Goal: Task Accomplishment & Management: Use online tool/utility

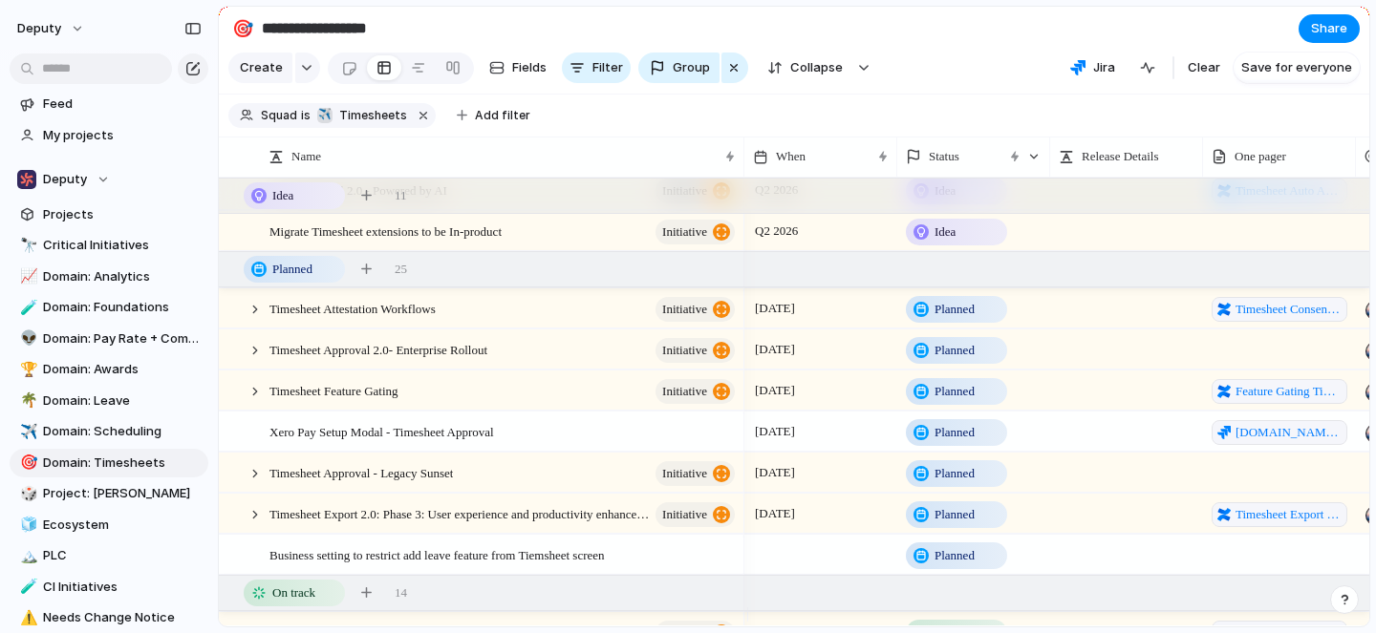
scroll to position [0, 1]
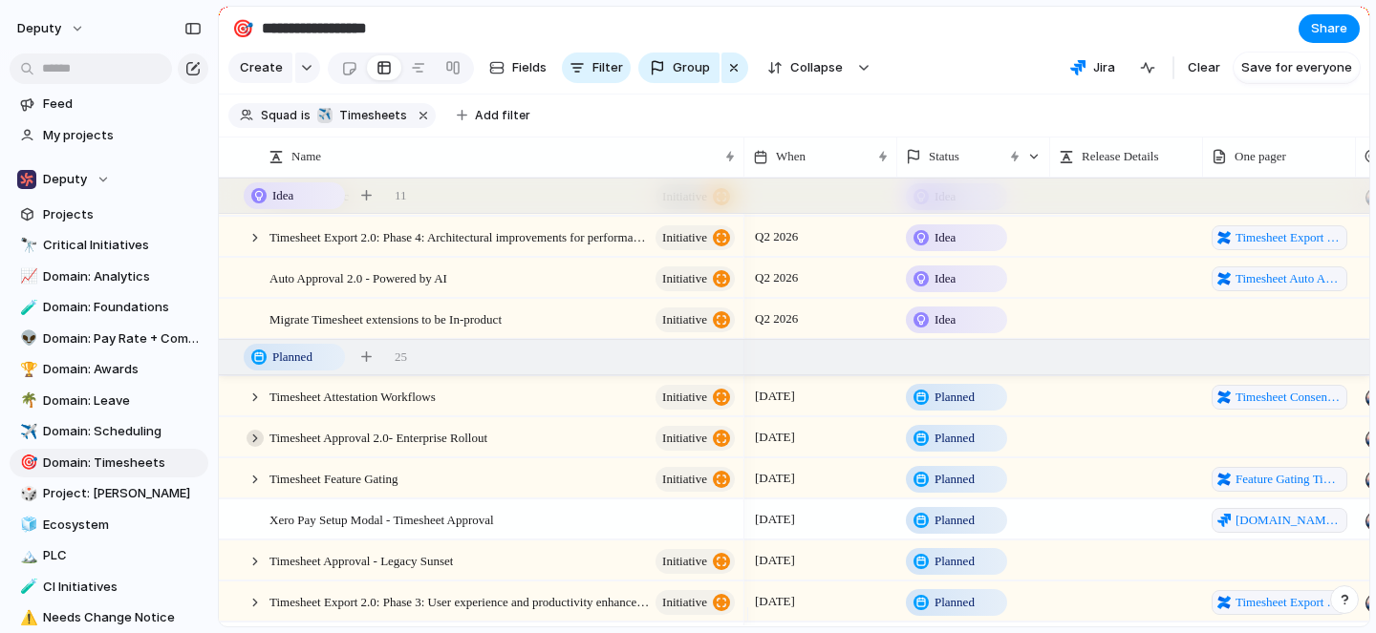
click at [253, 447] on div at bounding box center [254, 438] width 17 height 17
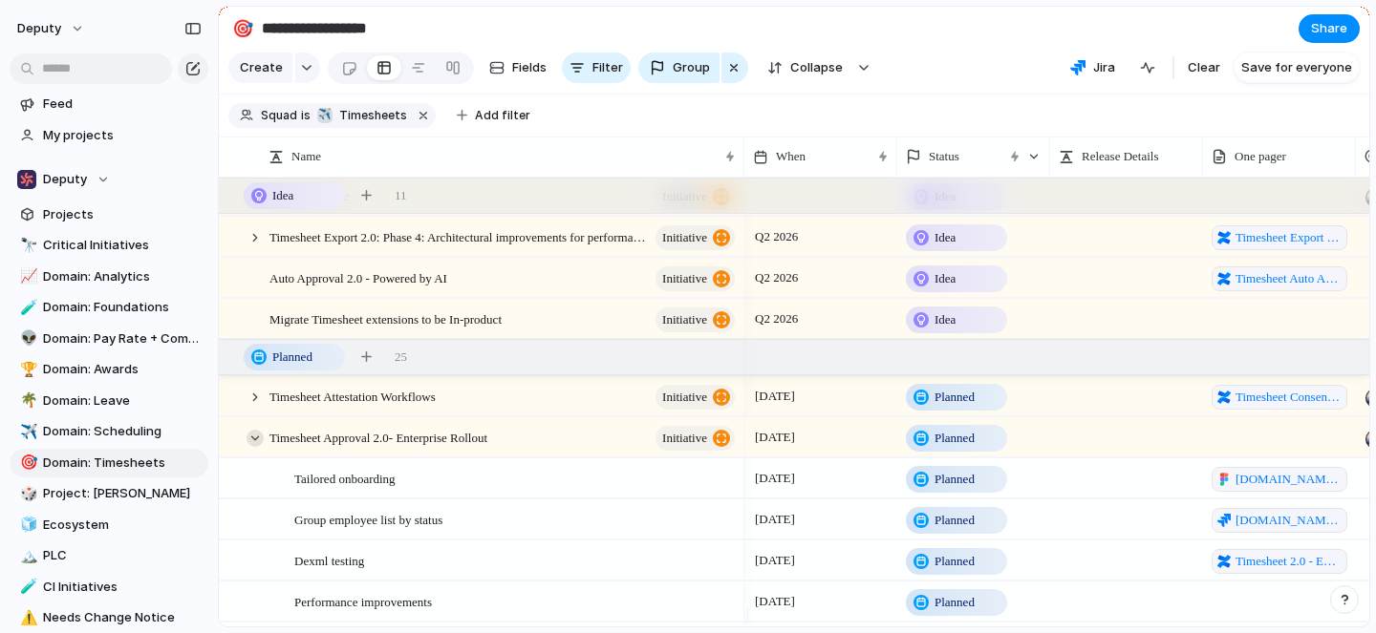
click at [257, 447] on div at bounding box center [254, 438] width 17 height 17
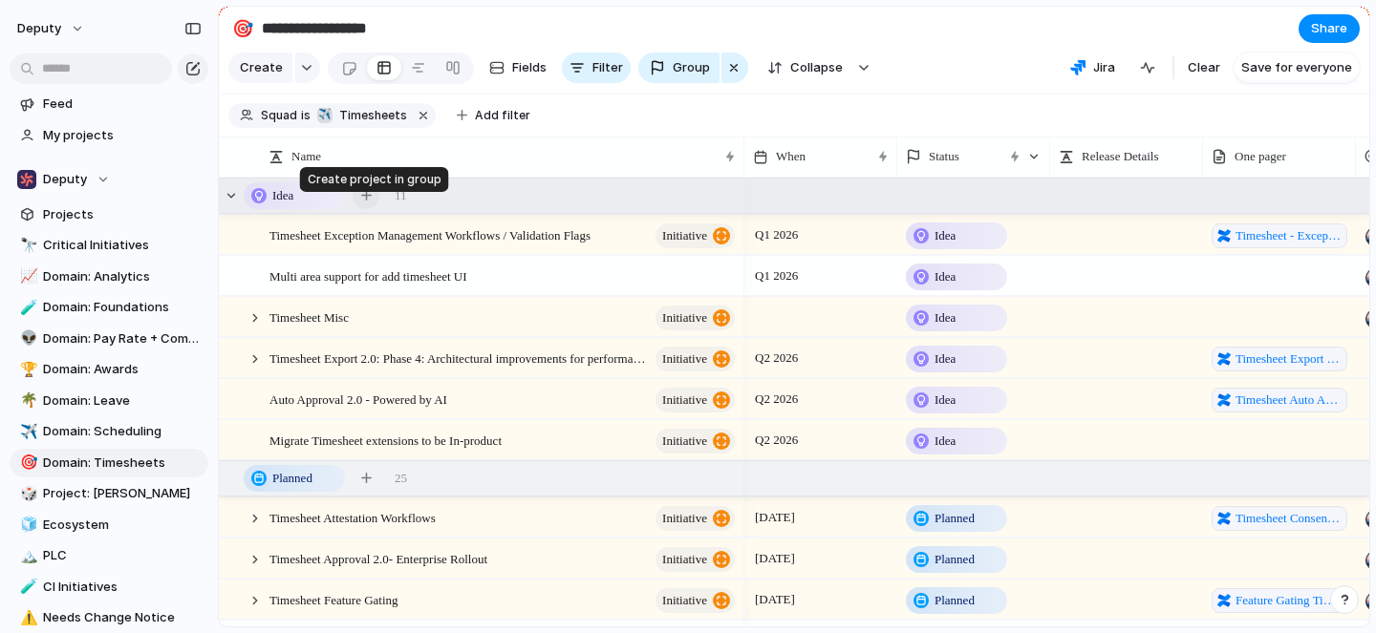
click at [367, 201] on div "button" at bounding box center [366, 195] width 11 height 11
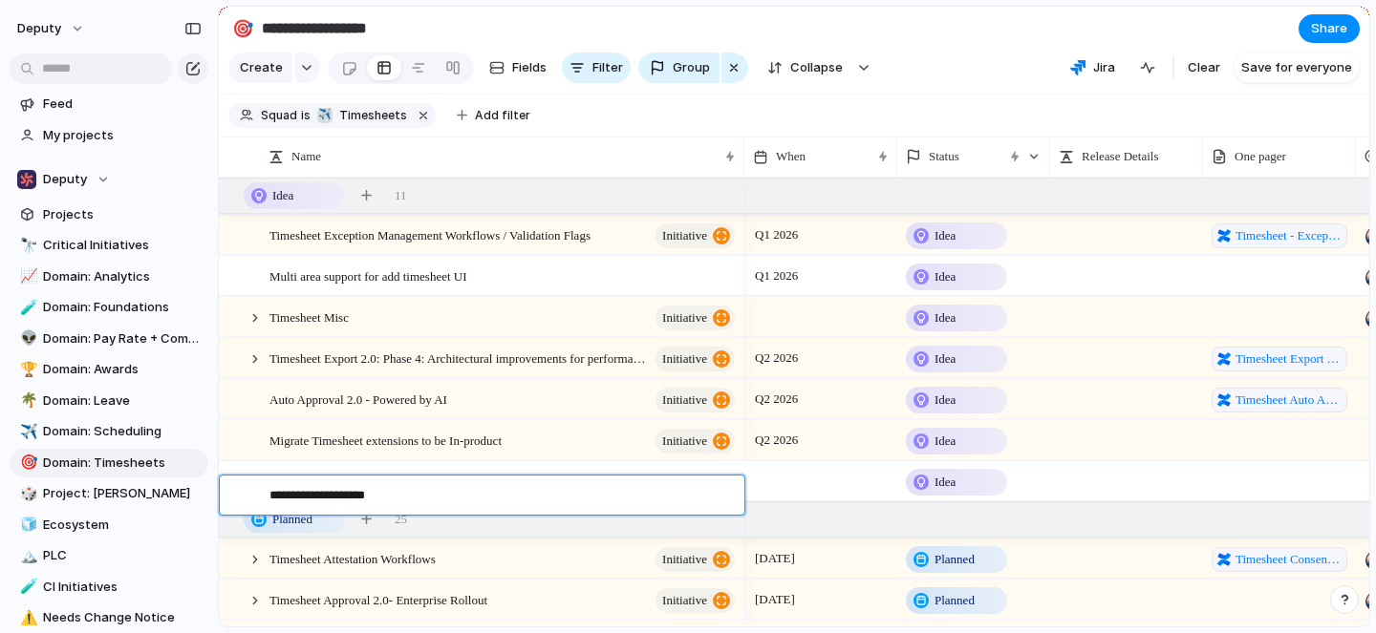
type textarea "**********"
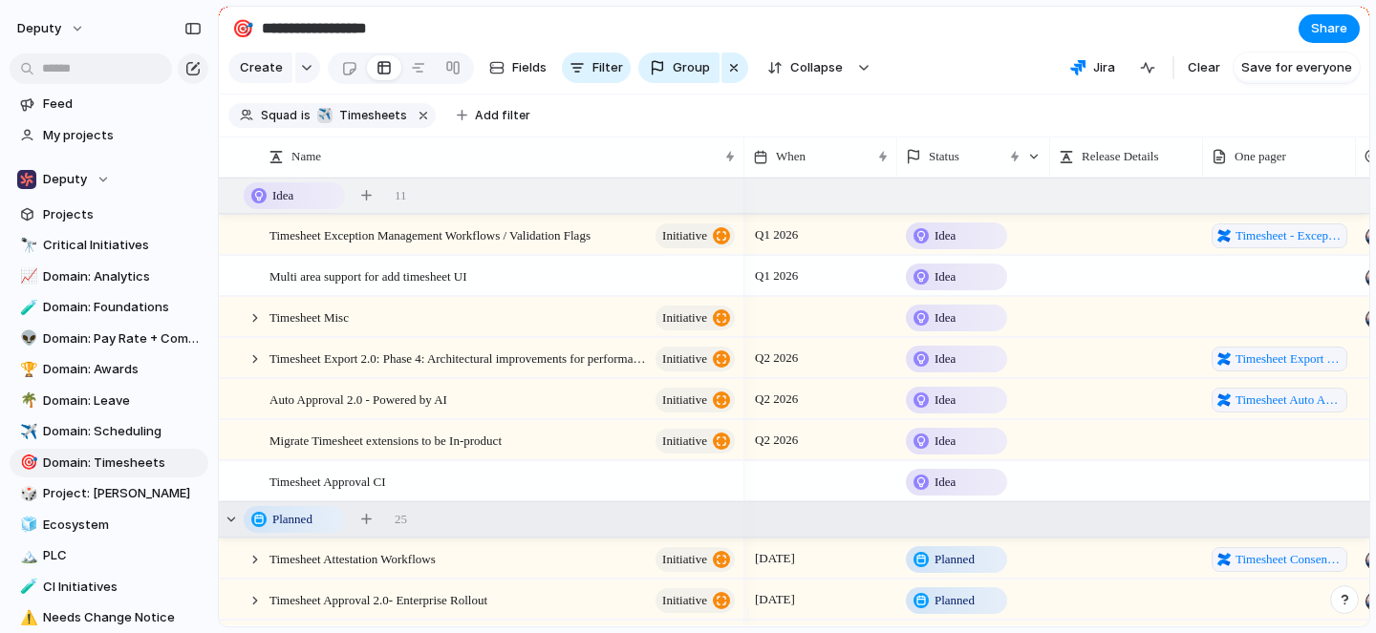
click at [788, 498] on div at bounding box center [820, 480] width 153 height 39
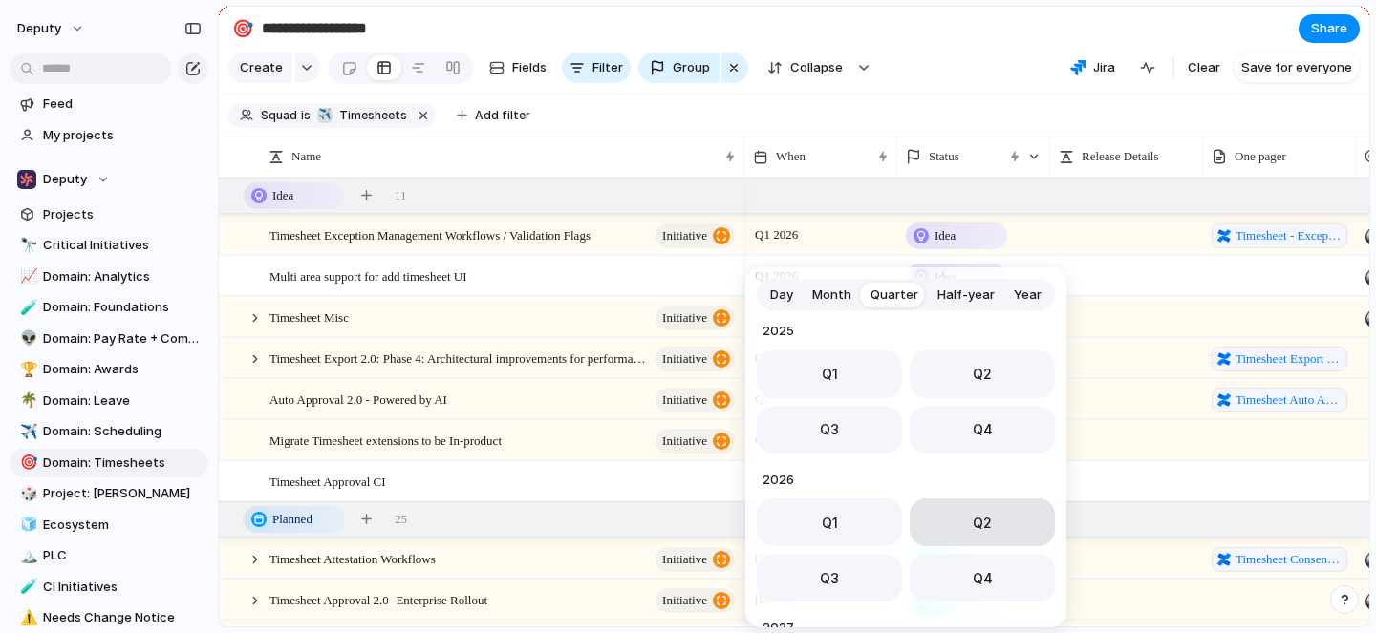
click at [949, 518] on button "Q2" at bounding box center [982, 523] width 145 height 48
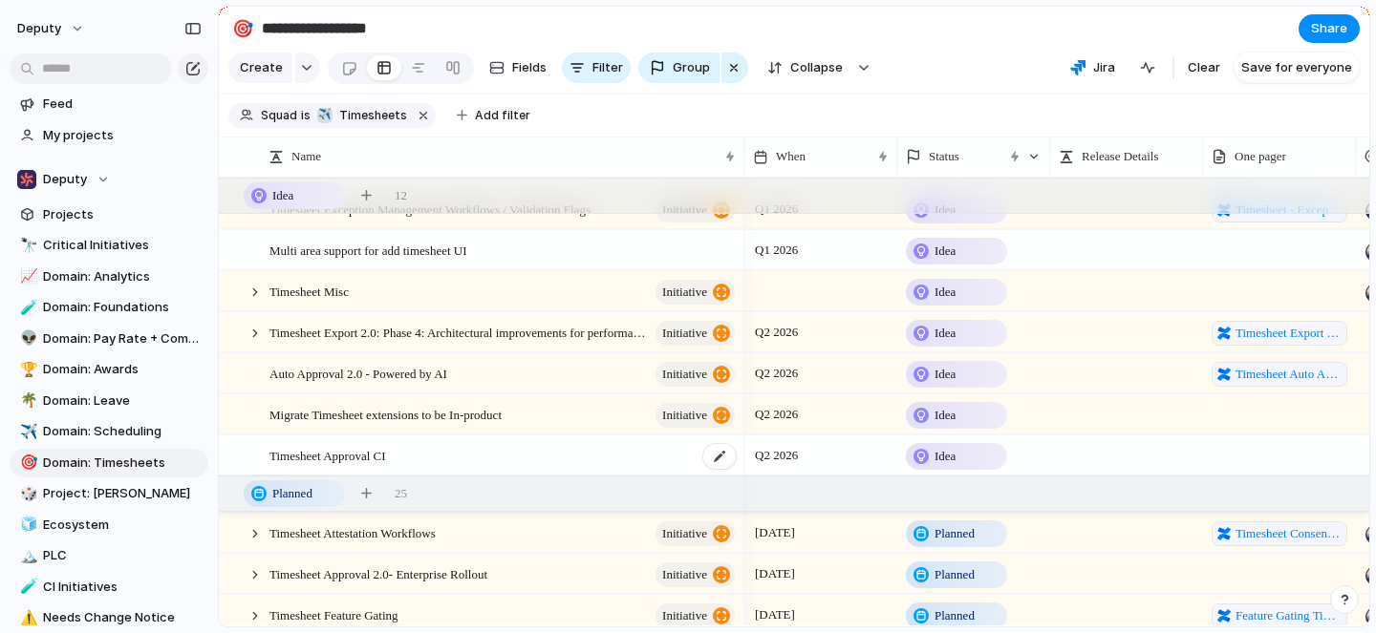
click at [460, 463] on div "Timesheet Approval CI" at bounding box center [503, 456] width 468 height 39
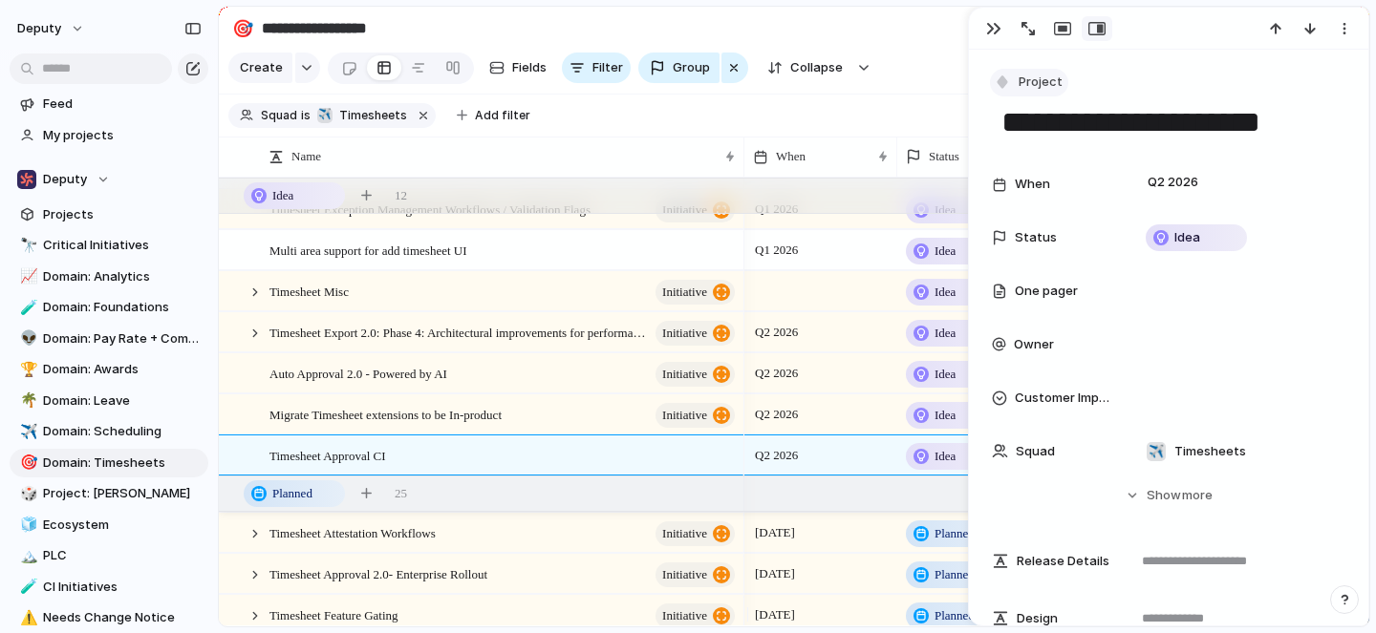
click at [1037, 80] on span "Project" at bounding box center [1040, 82] width 44 height 19
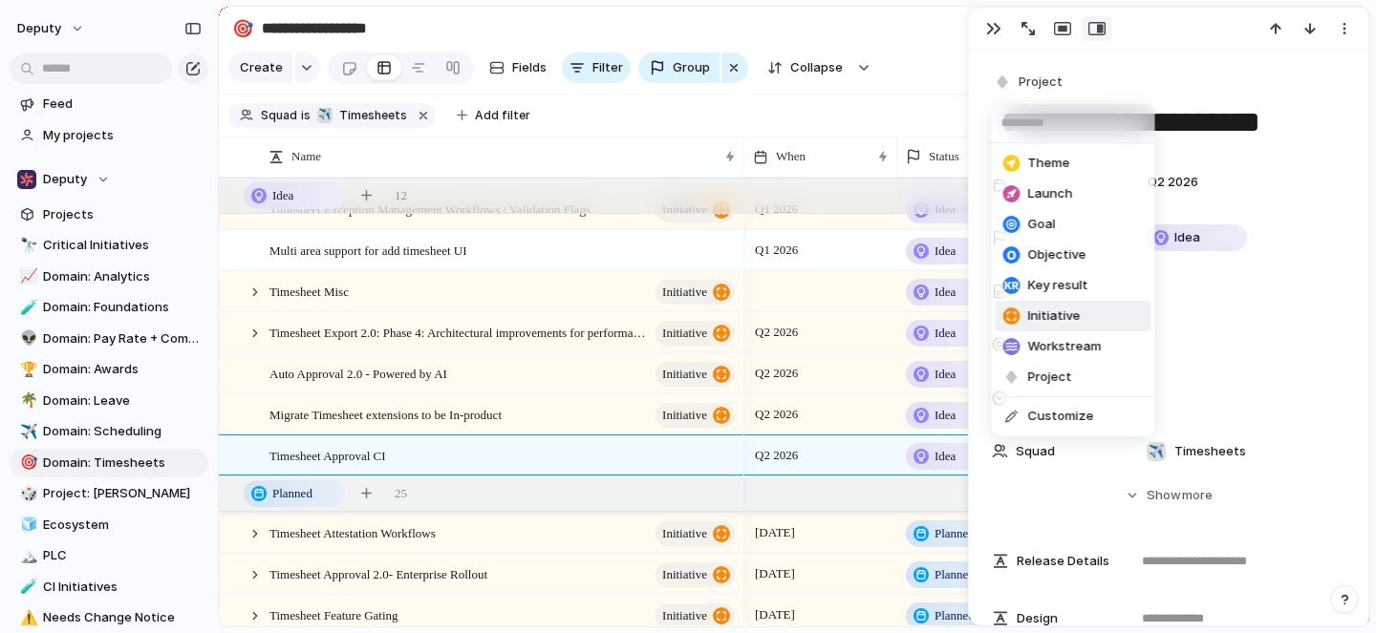
click at [1050, 310] on span "Initiative" at bounding box center [1054, 316] width 53 height 19
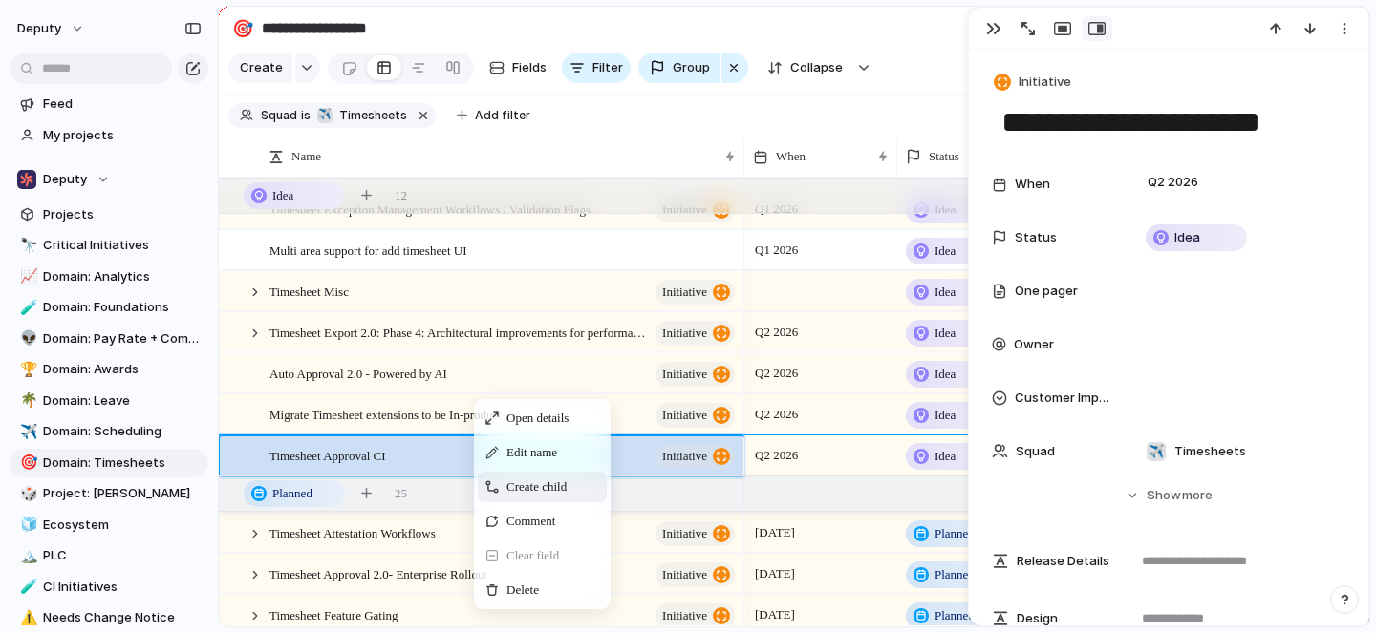
click at [509, 497] on span "Create child" at bounding box center [536, 487] width 60 height 19
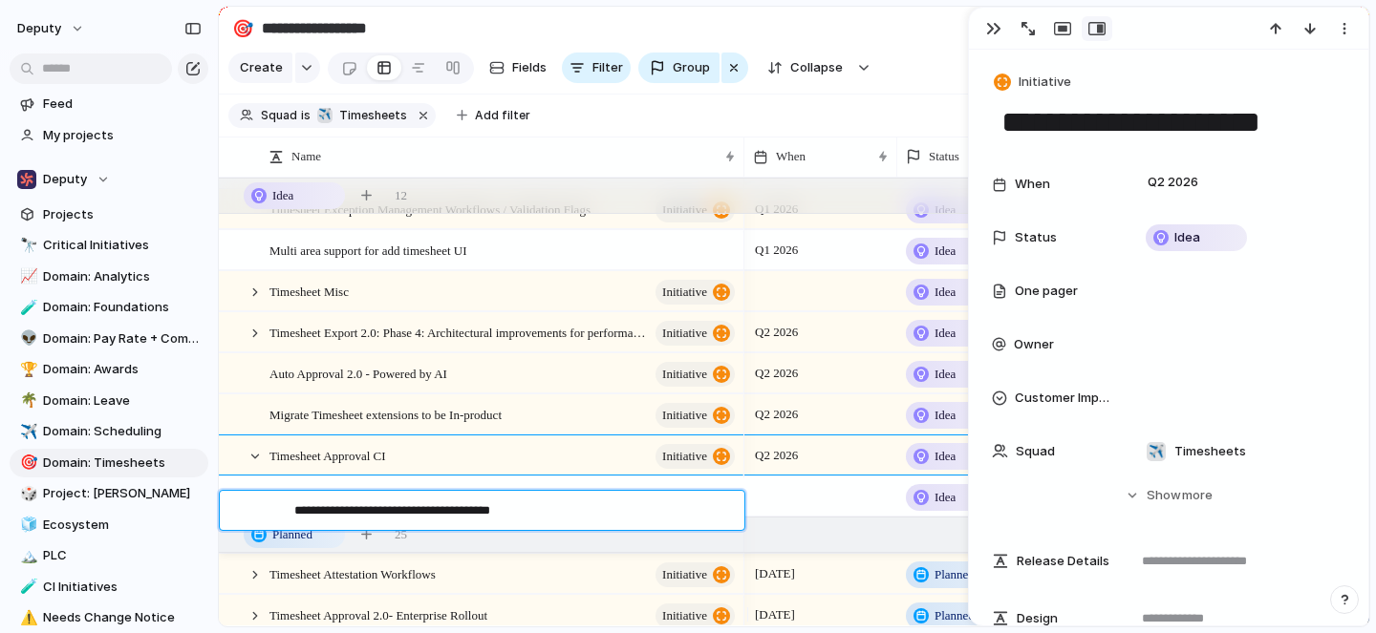
type textarea "**********"
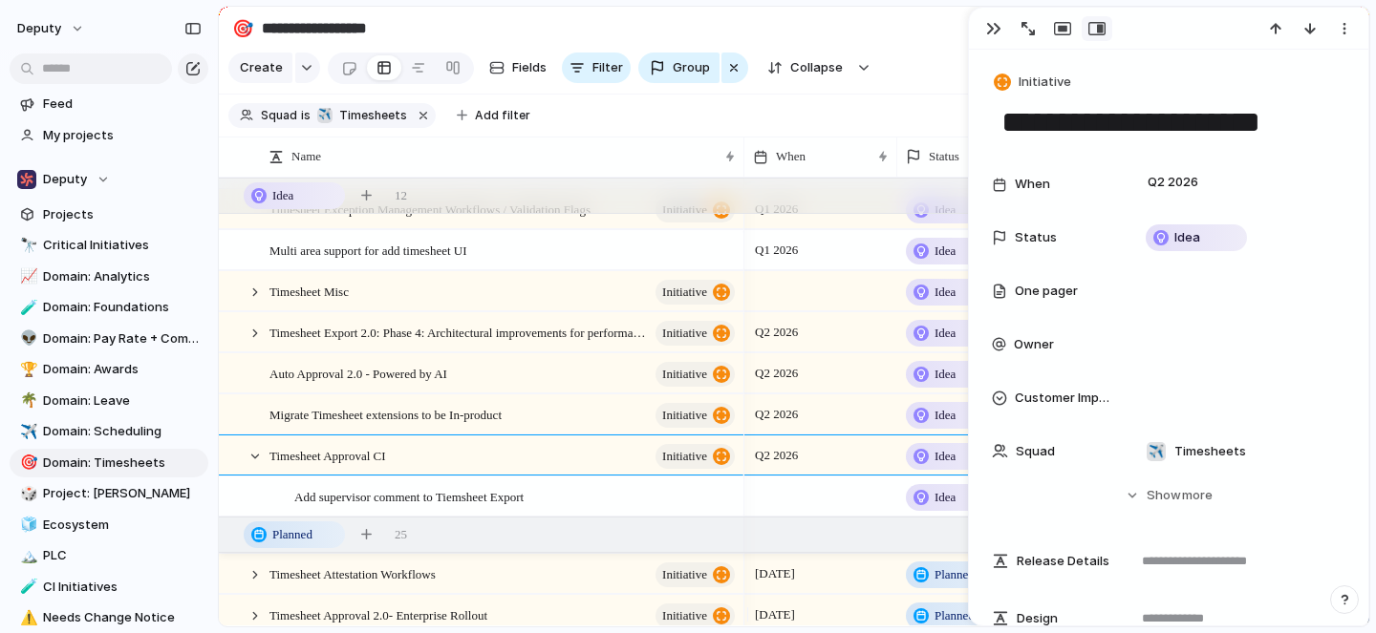
click at [787, 509] on div at bounding box center [820, 496] width 153 height 39
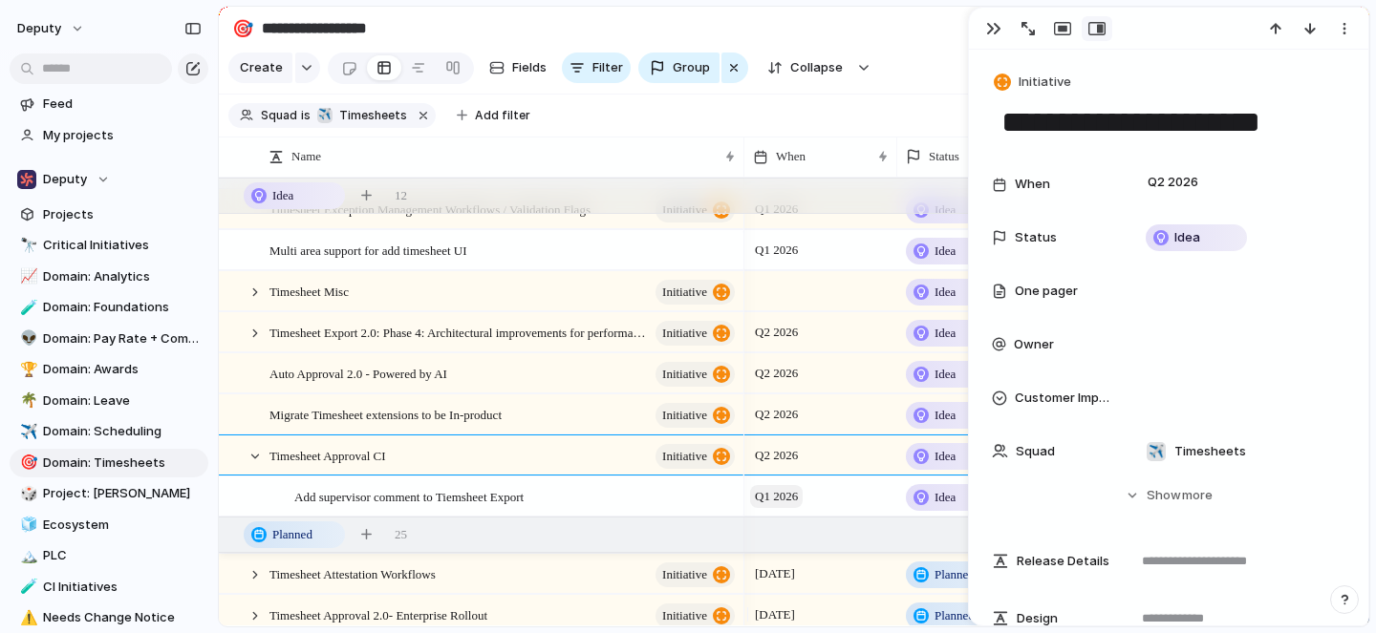
click at [766, 508] on span "Q1 2026" at bounding box center [776, 496] width 53 height 23
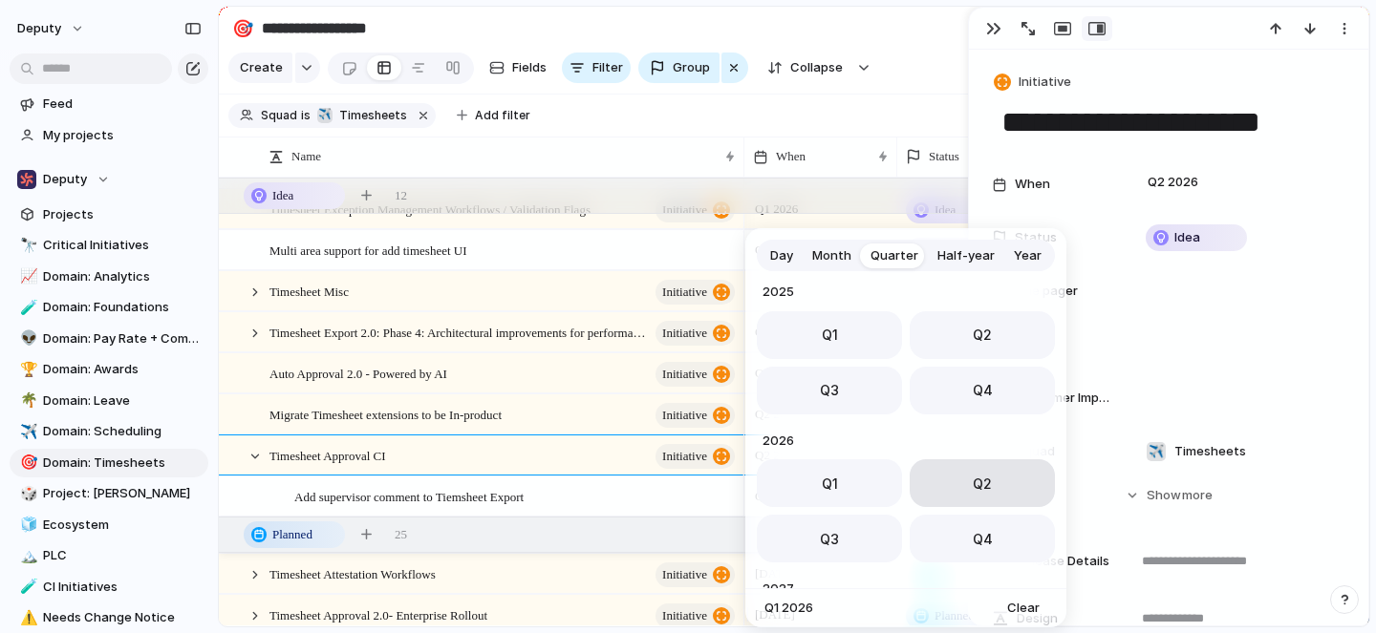
click at [948, 505] on button "Q2" at bounding box center [982, 484] width 145 height 48
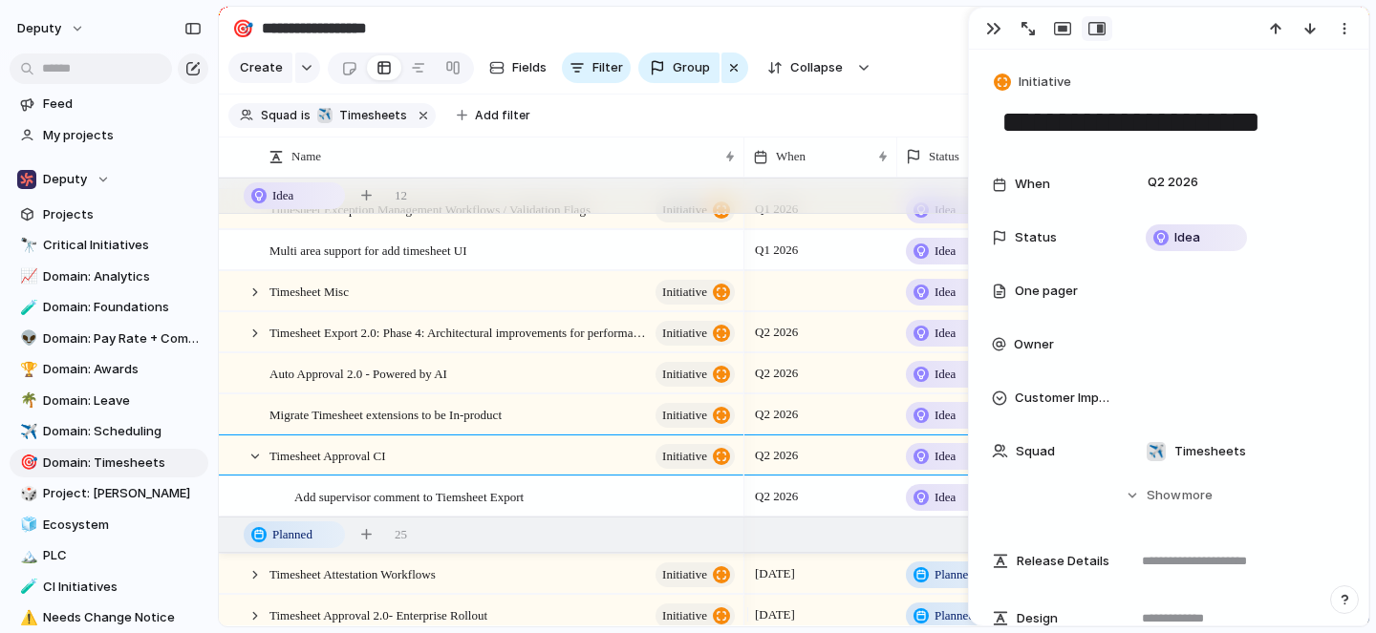
scroll to position [0, 225]
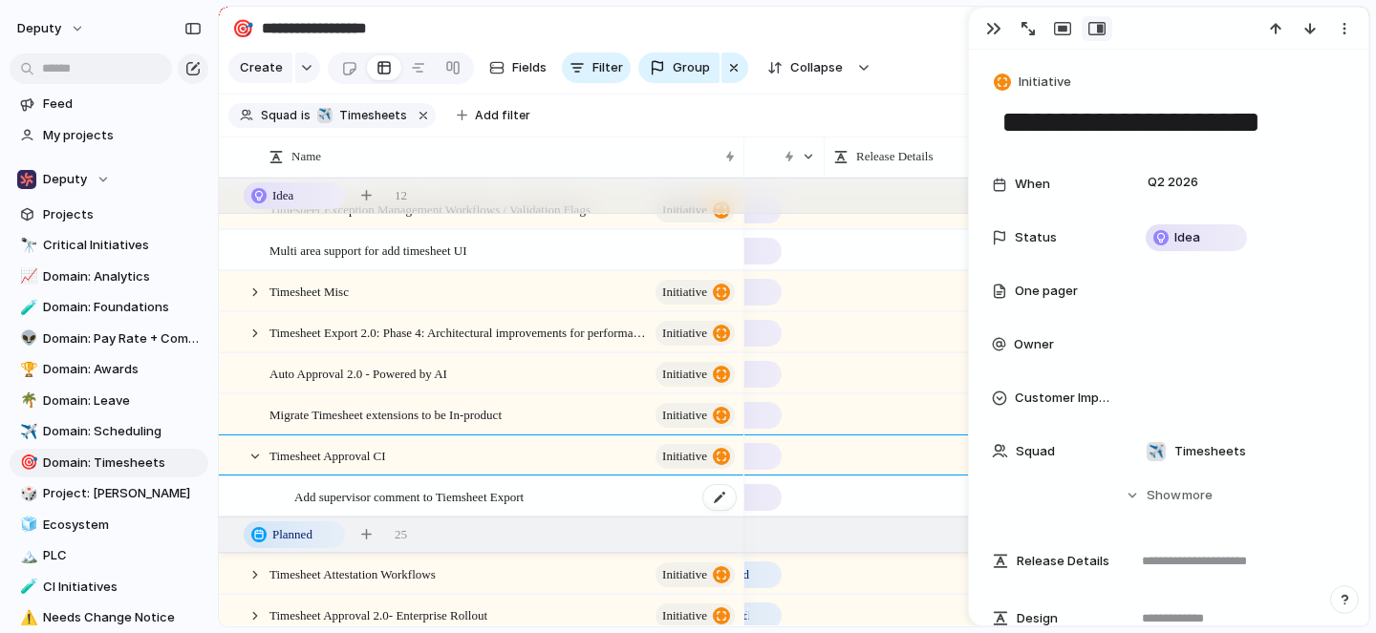
click at [560, 517] on div "Add supervisor comment to Tiemsheet Export" at bounding box center [515, 497] width 443 height 39
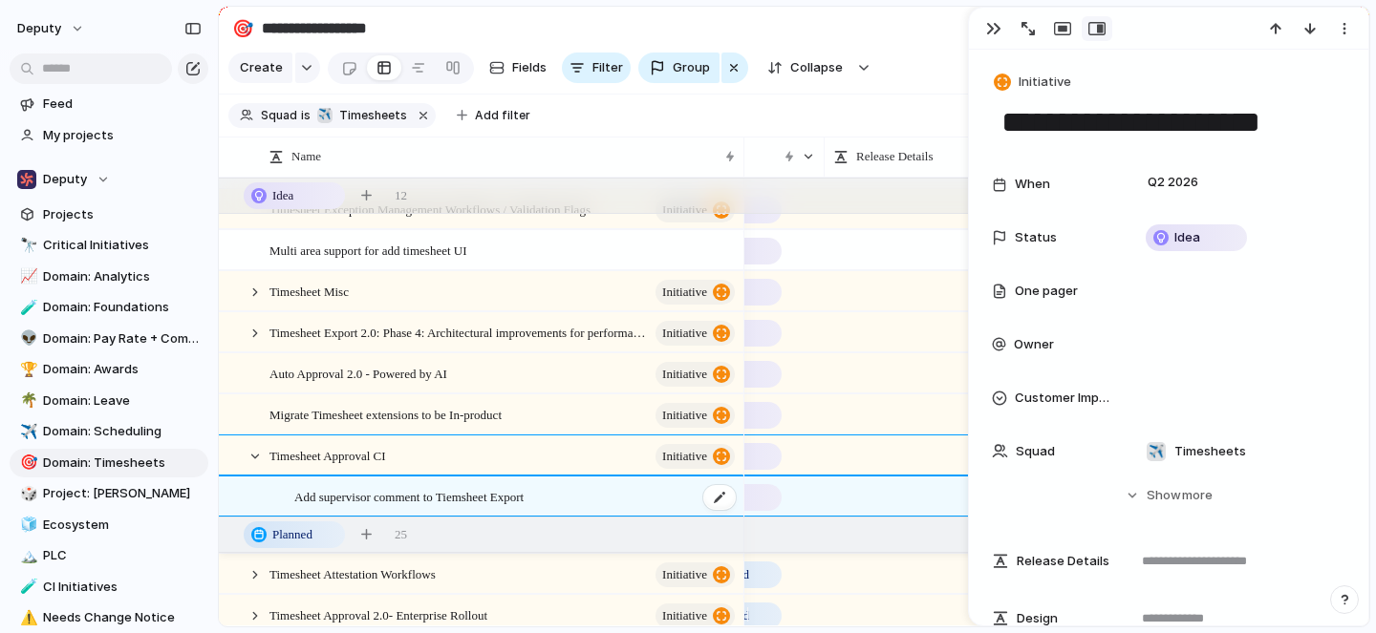
type textarea "**********"
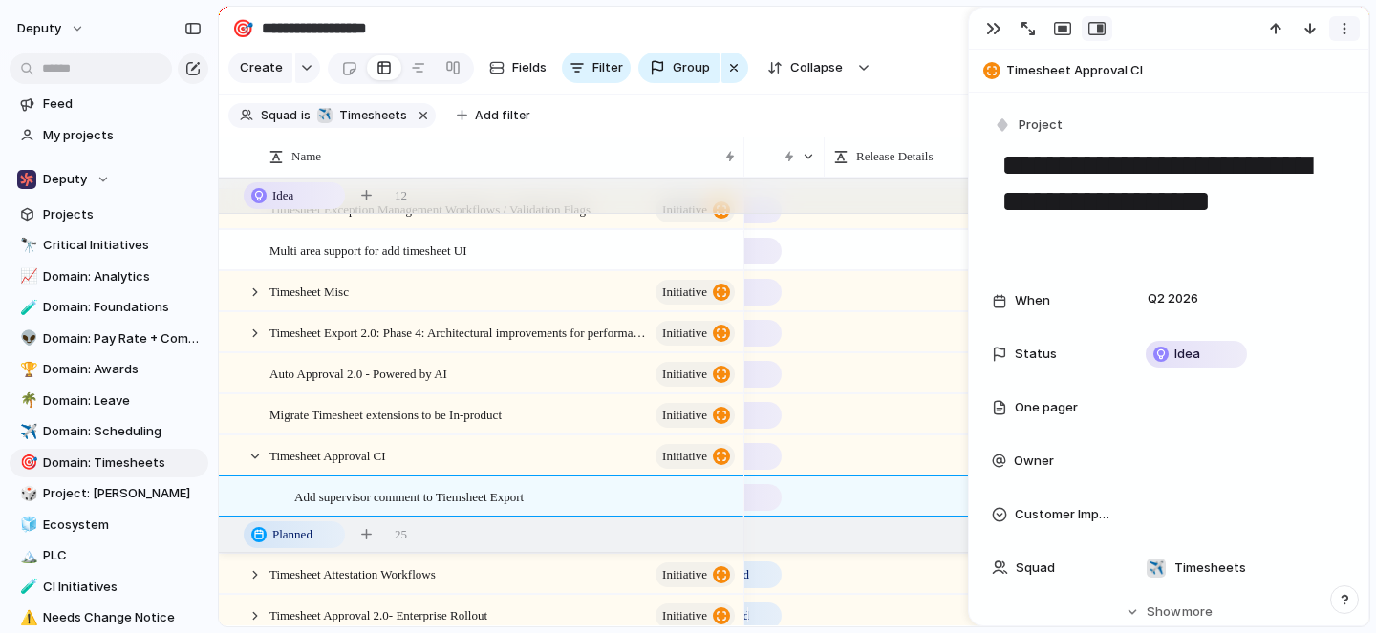
click at [1349, 28] on div "button" at bounding box center [1344, 28] width 15 height 15
click at [1159, 215] on div "Mark as duplicate Delete" at bounding box center [688, 316] width 1376 height 633
